Goal: Find specific page/section: Find specific page/section

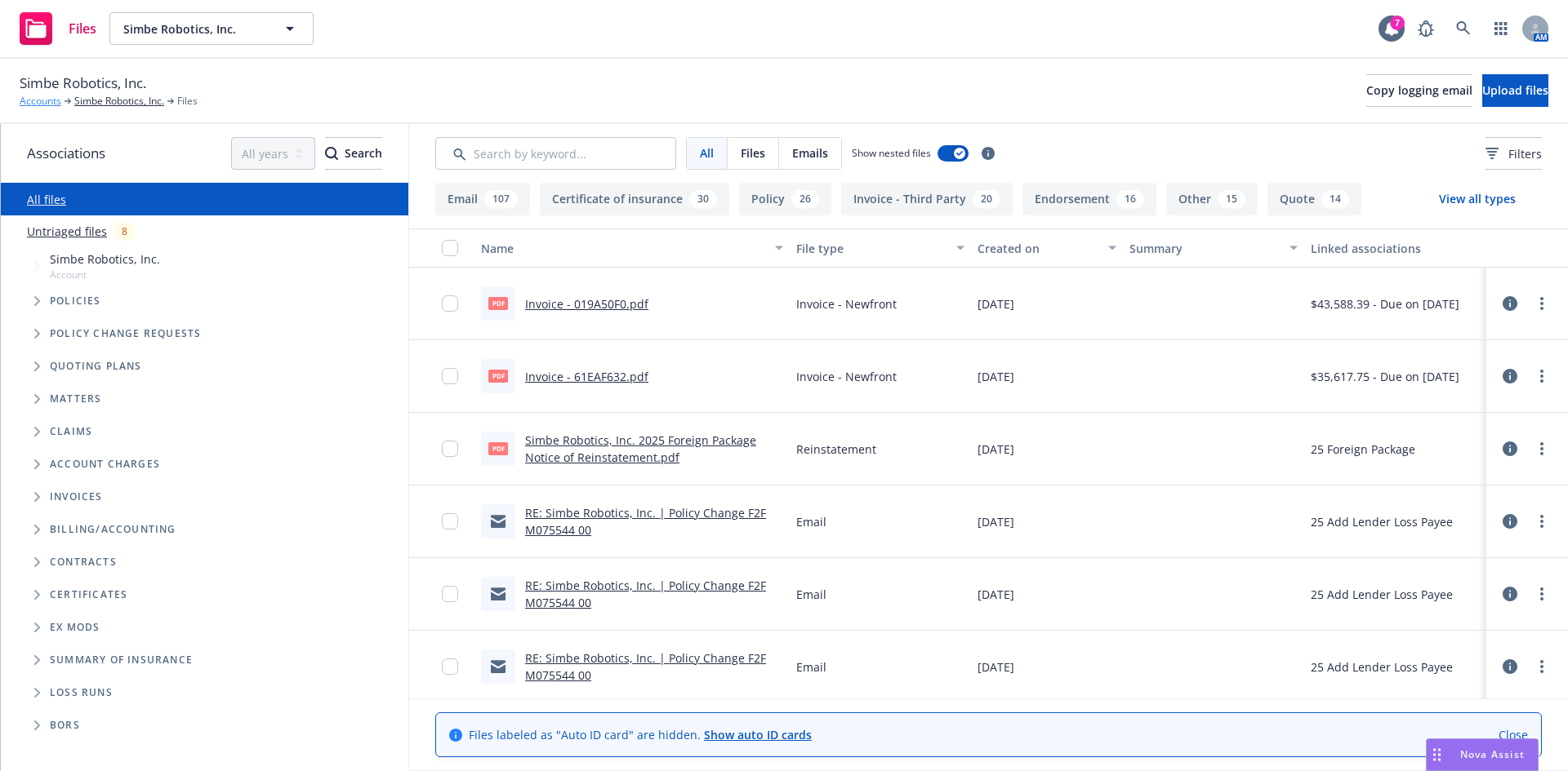
click at [50, 100] on link "Accounts" at bounding box center [41, 101] width 42 height 14
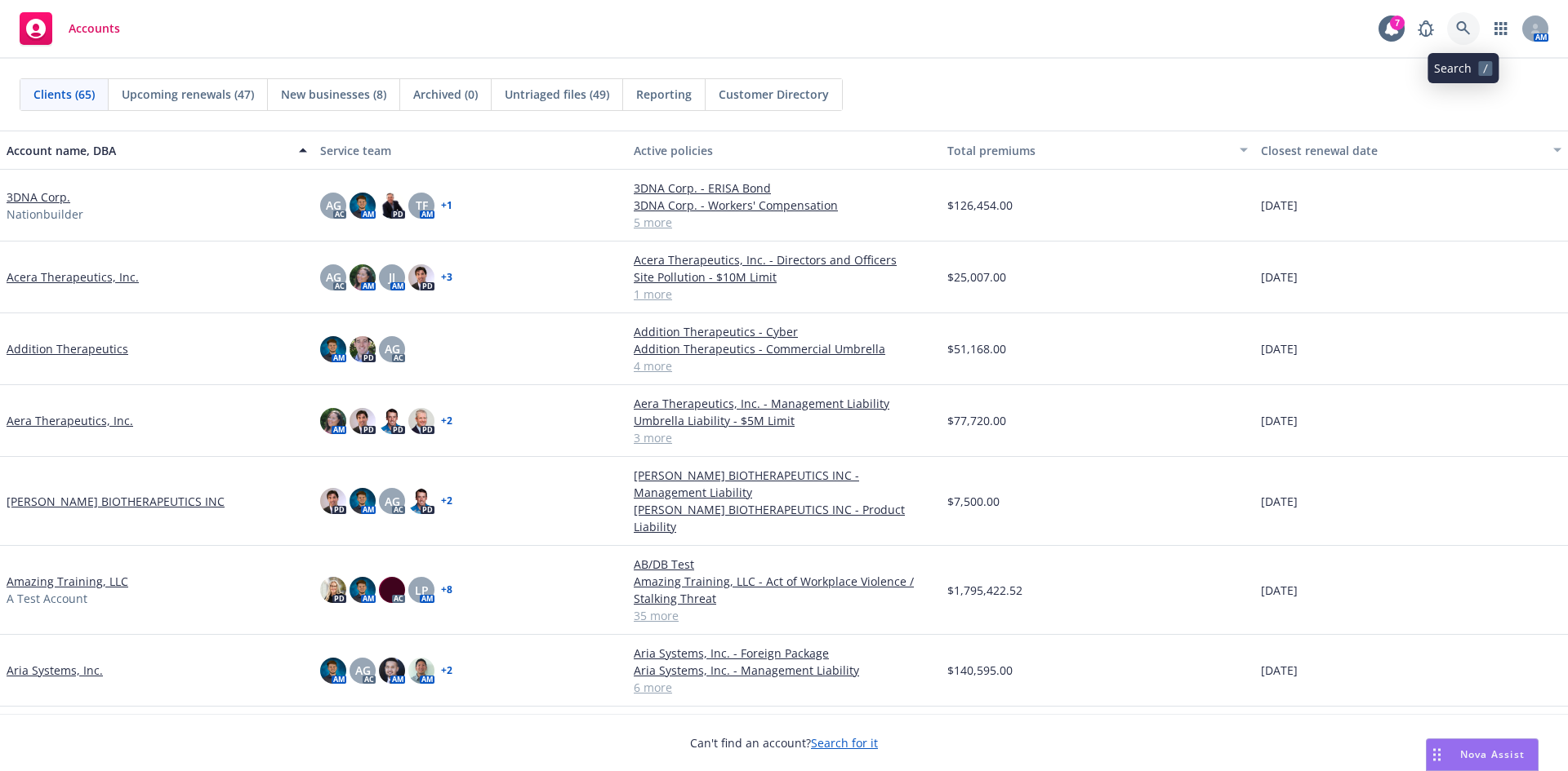
click at [1465, 34] on icon at bounding box center [1462, 28] width 14 height 14
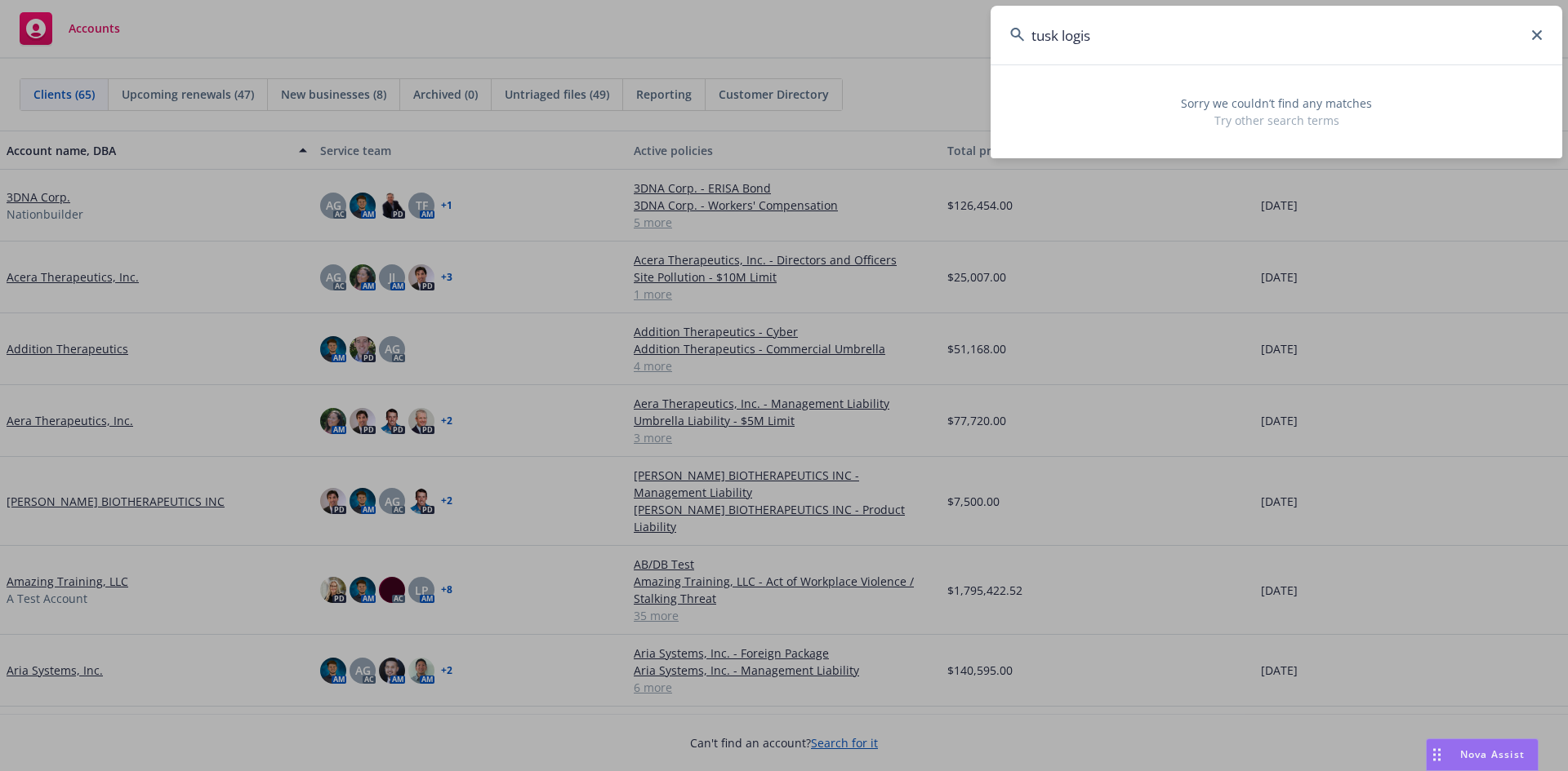
type input "tusk logis"
